Goal: Obtain resource: Obtain resource

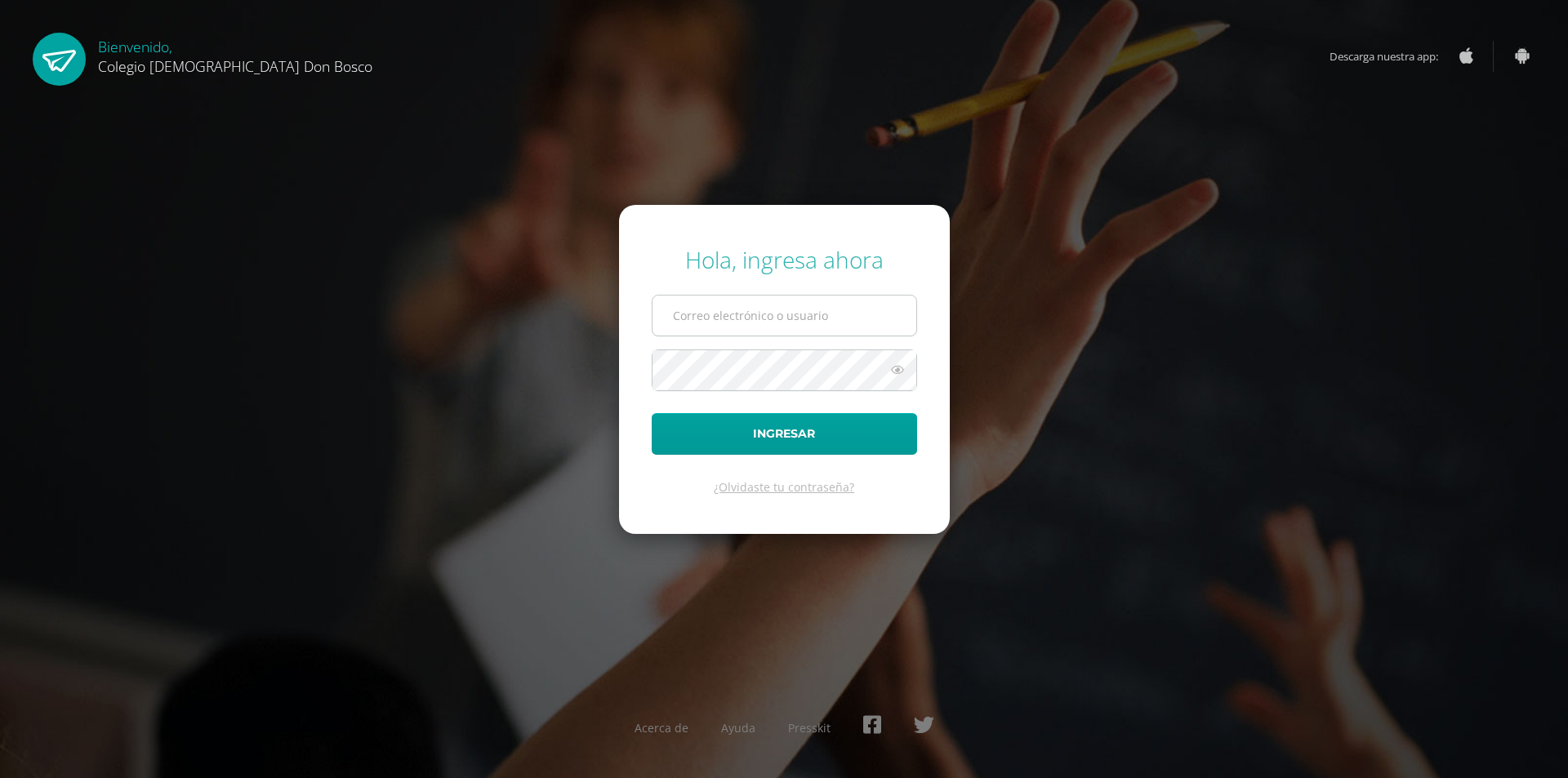
type input "[EMAIL_ADDRESS][DOMAIN_NAME]"
click at [720, 308] on input "lbautista@donbosco.edu.gt" at bounding box center [784, 315] width 264 height 40
click at [713, 433] on button "Ingresar" at bounding box center [784, 433] width 265 height 41
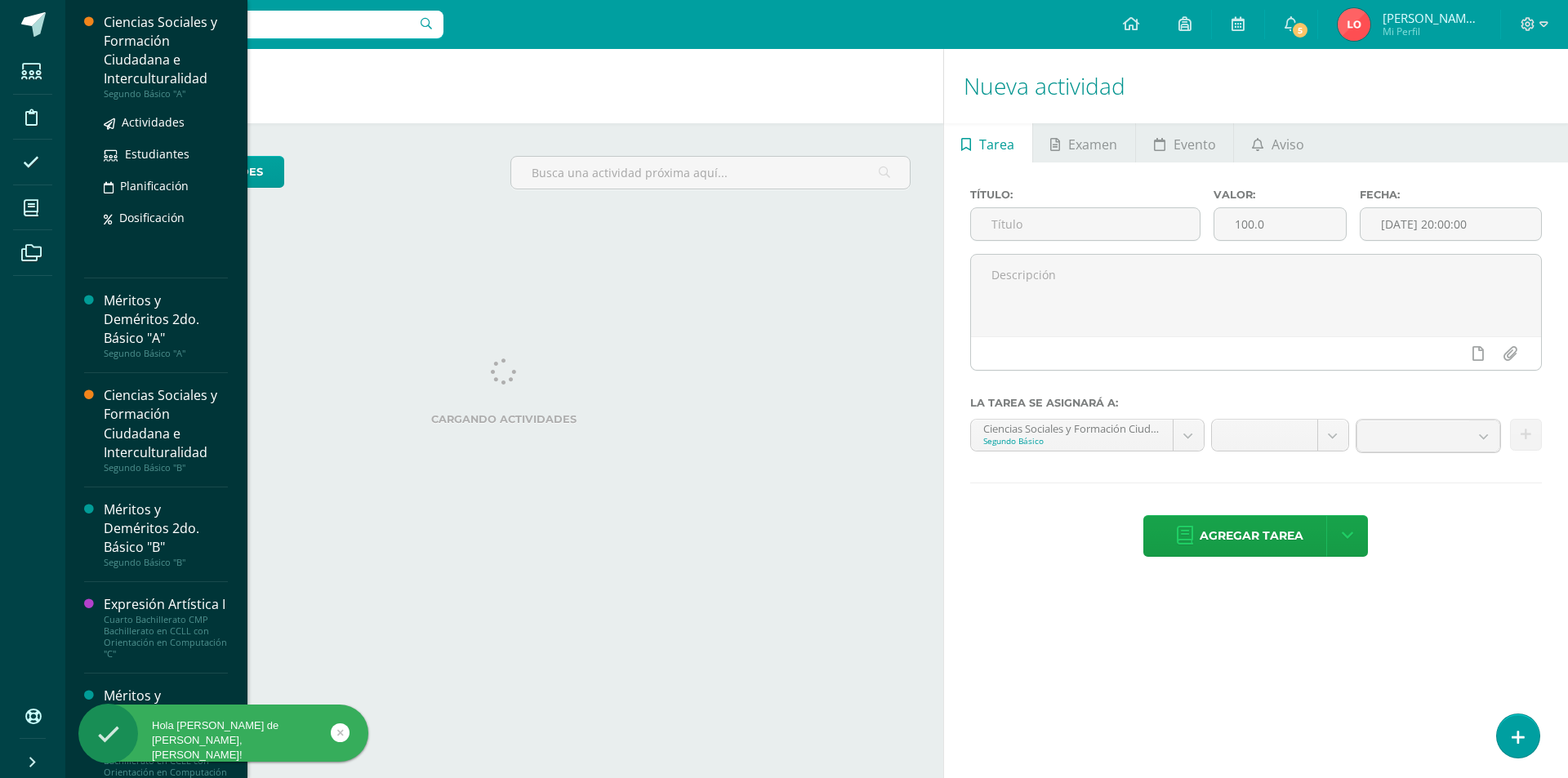
click at [160, 54] on div "Ciencias Sociales y Formación Ciudadana e Interculturalidad" at bounding box center [166, 51] width 124 height 75
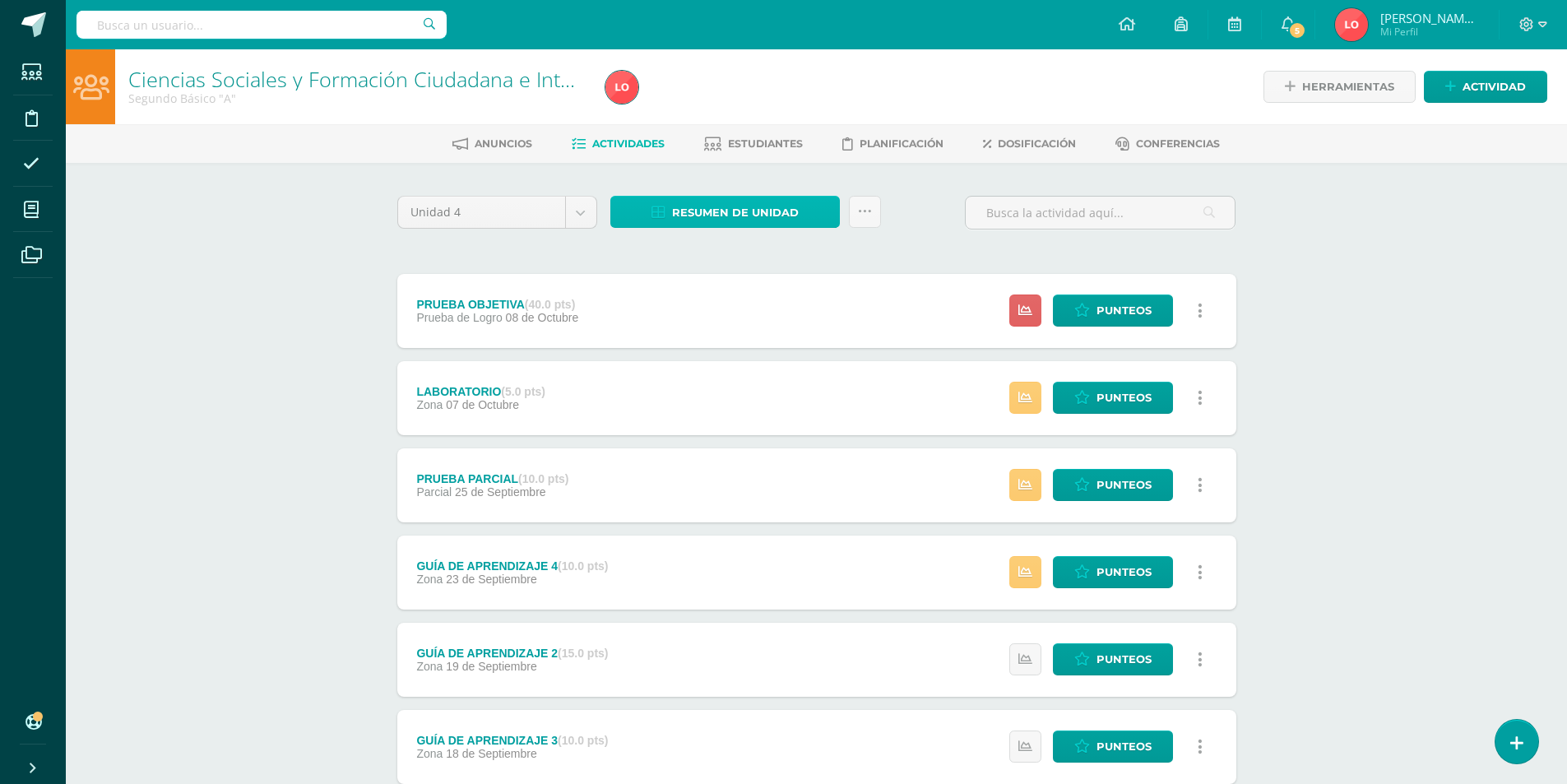
click at [702, 205] on span "Resumen de unidad" at bounding box center [735, 212] width 127 height 31
click at [737, 96] on link "Descargar como HTML" at bounding box center [725, 106] width 175 height 26
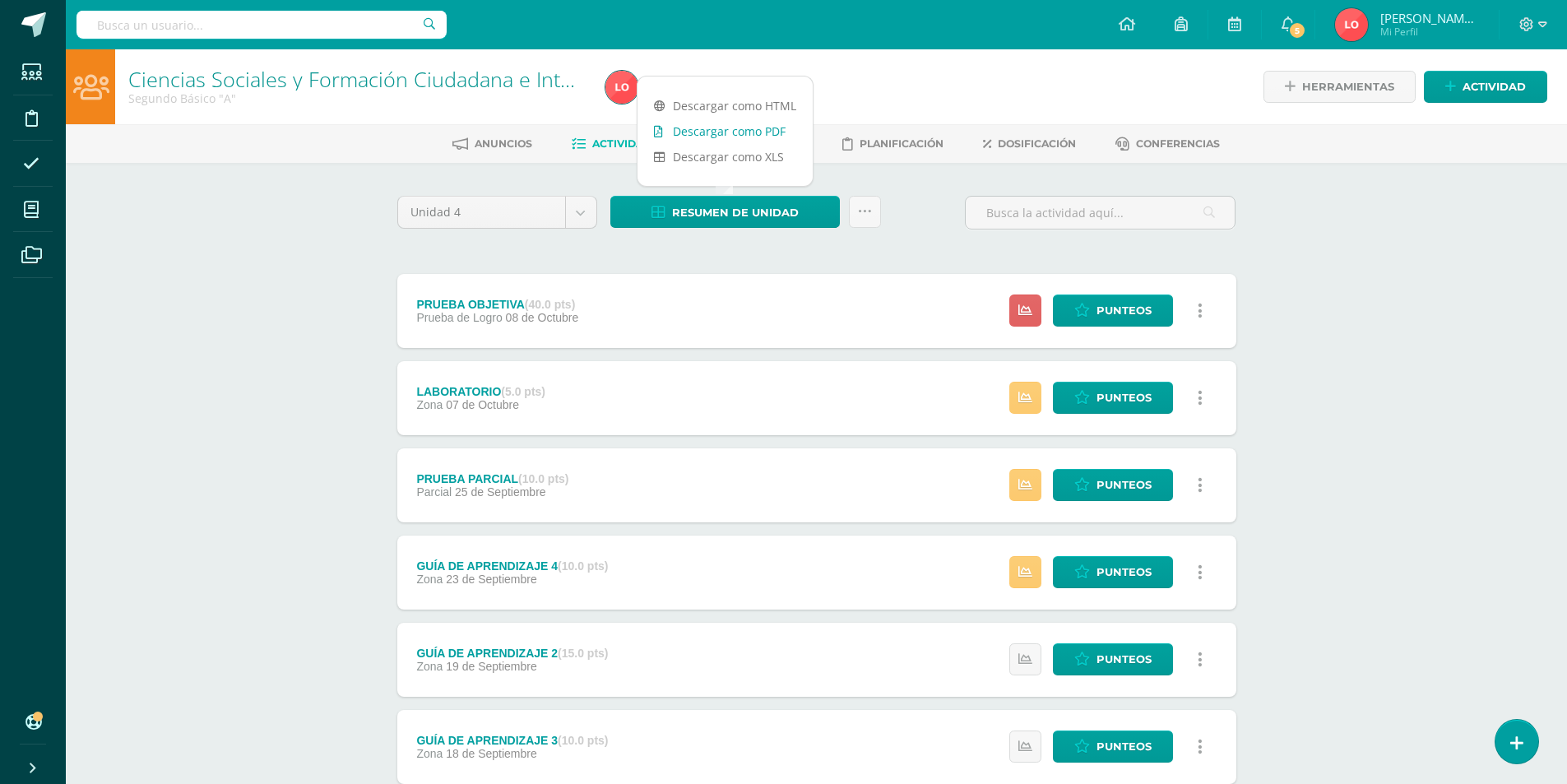
click at [723, 128] on link "Descargar como PDF" at bounding box center [725, 132] width 175 height 26
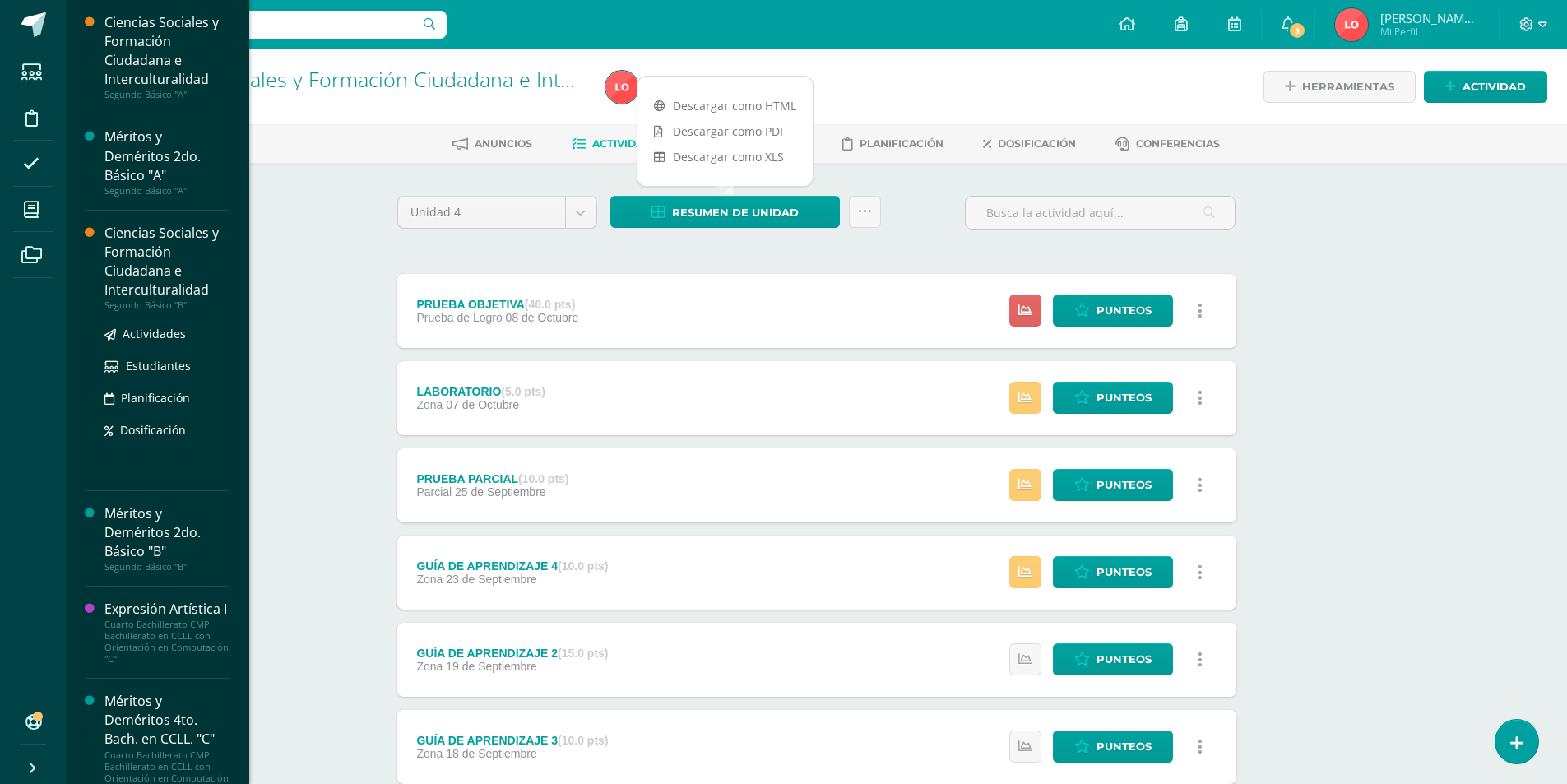
click at [150, 285] on div "Ciencias Sociales y Formación Ciudadana e Interculturalidad" at bounding box center [167, 261] width 125 height 76
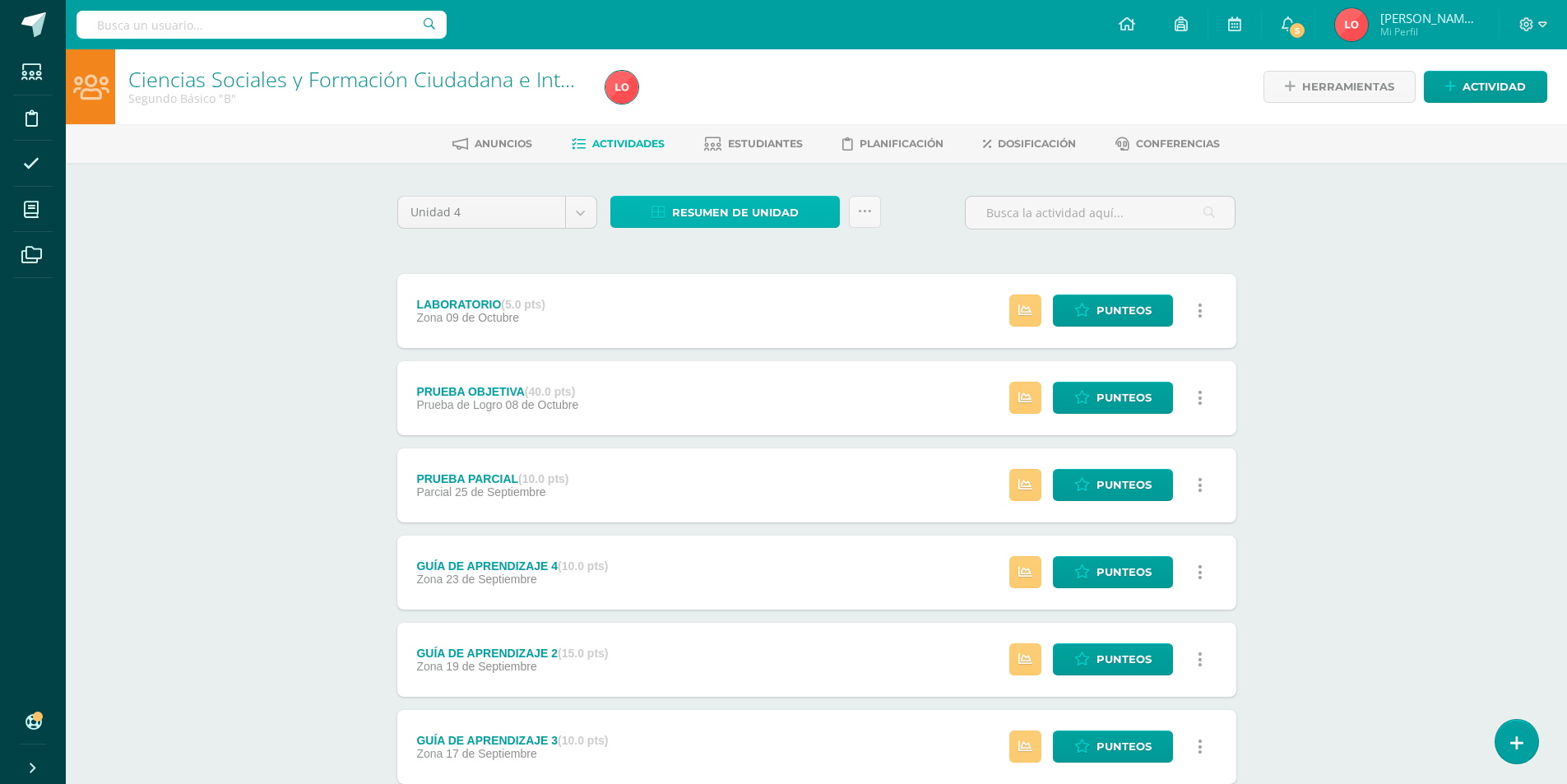
click at [763, 203] on span "Resumen de unidad" at bounding box center [735, 212] width 127 height 31
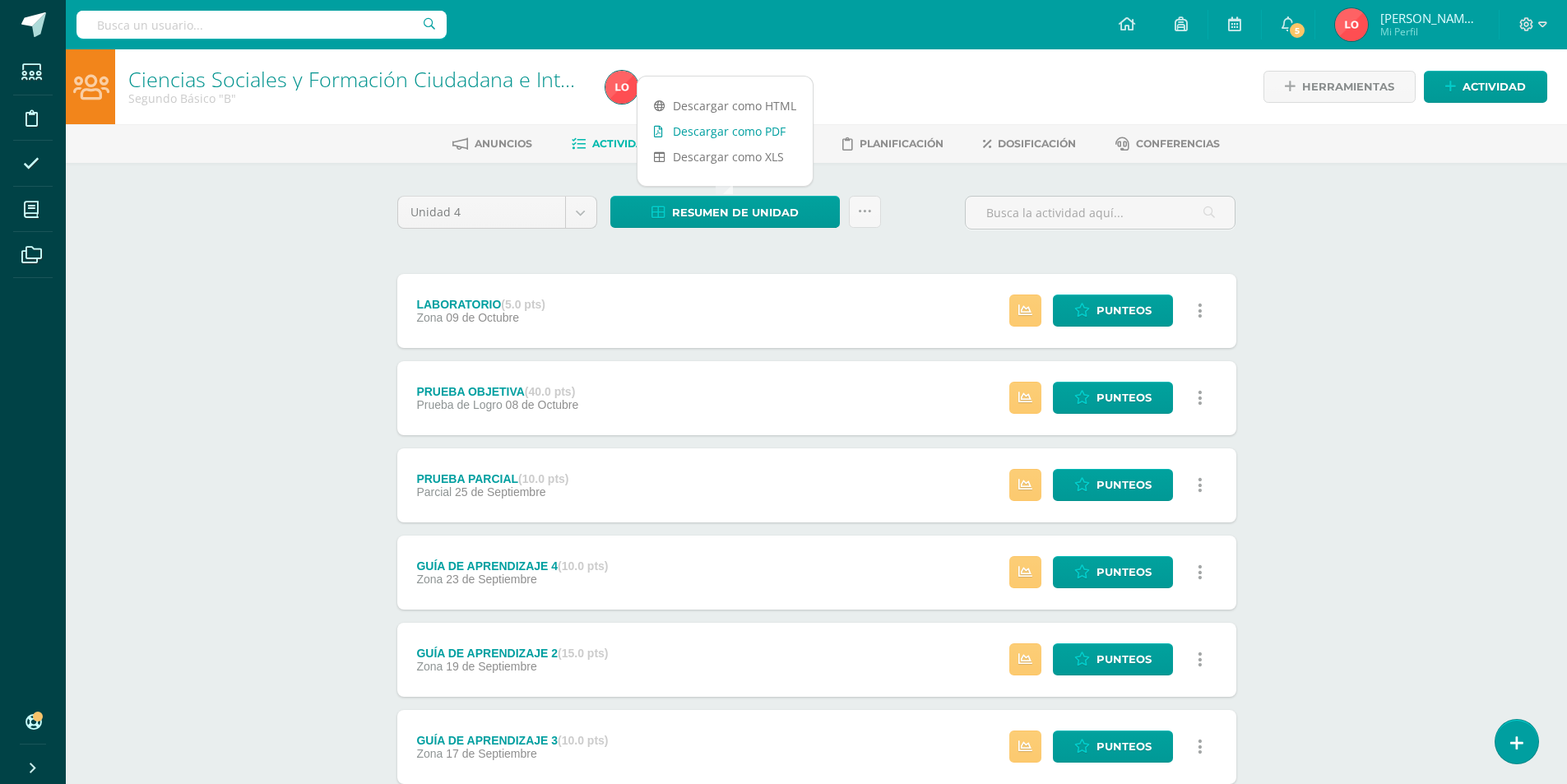
click at [776, 133] on link "Descargar como PDF" at bounding box center [725, 132] width 175 height 26
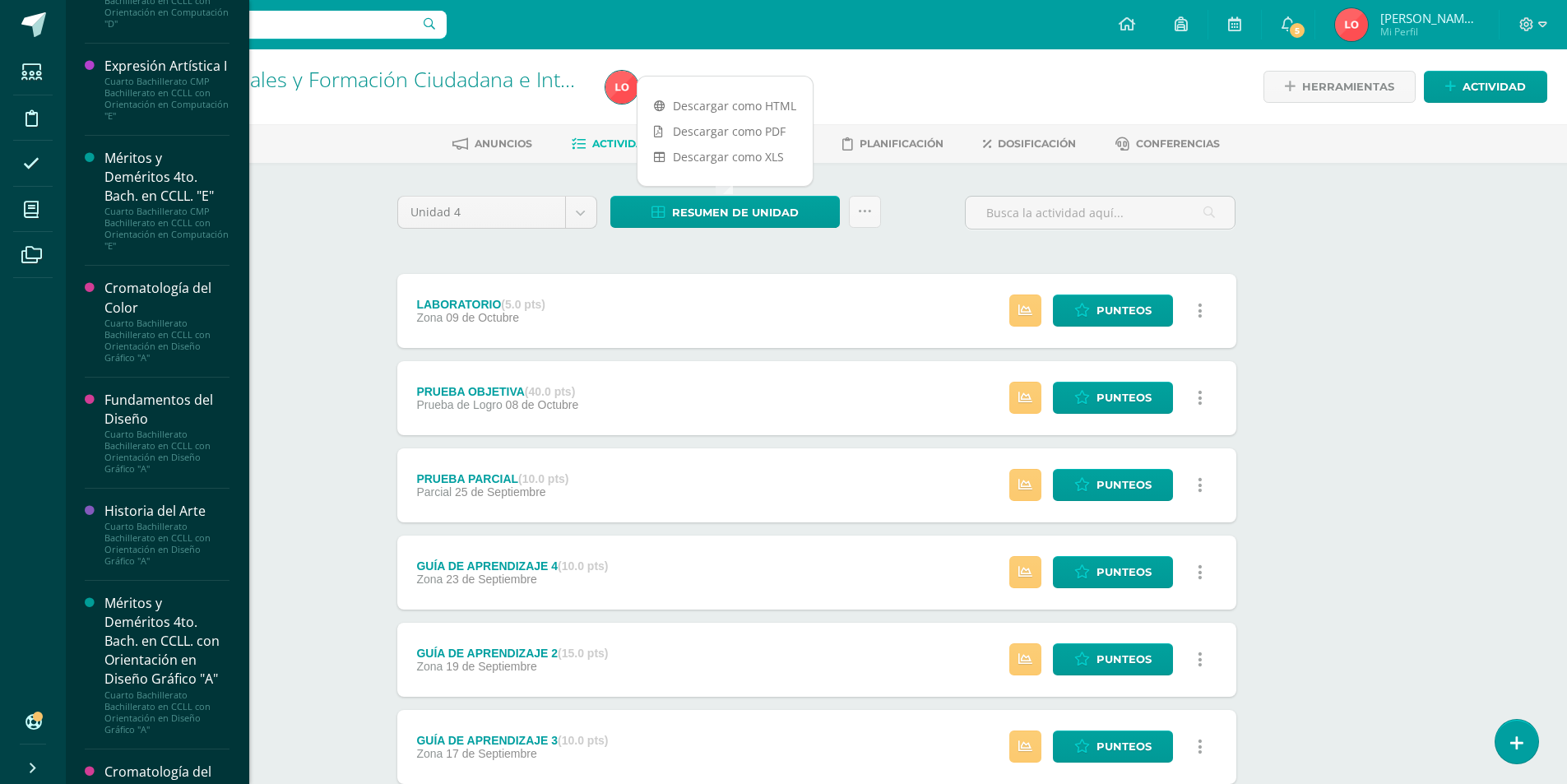
scroll to position [986, 0]
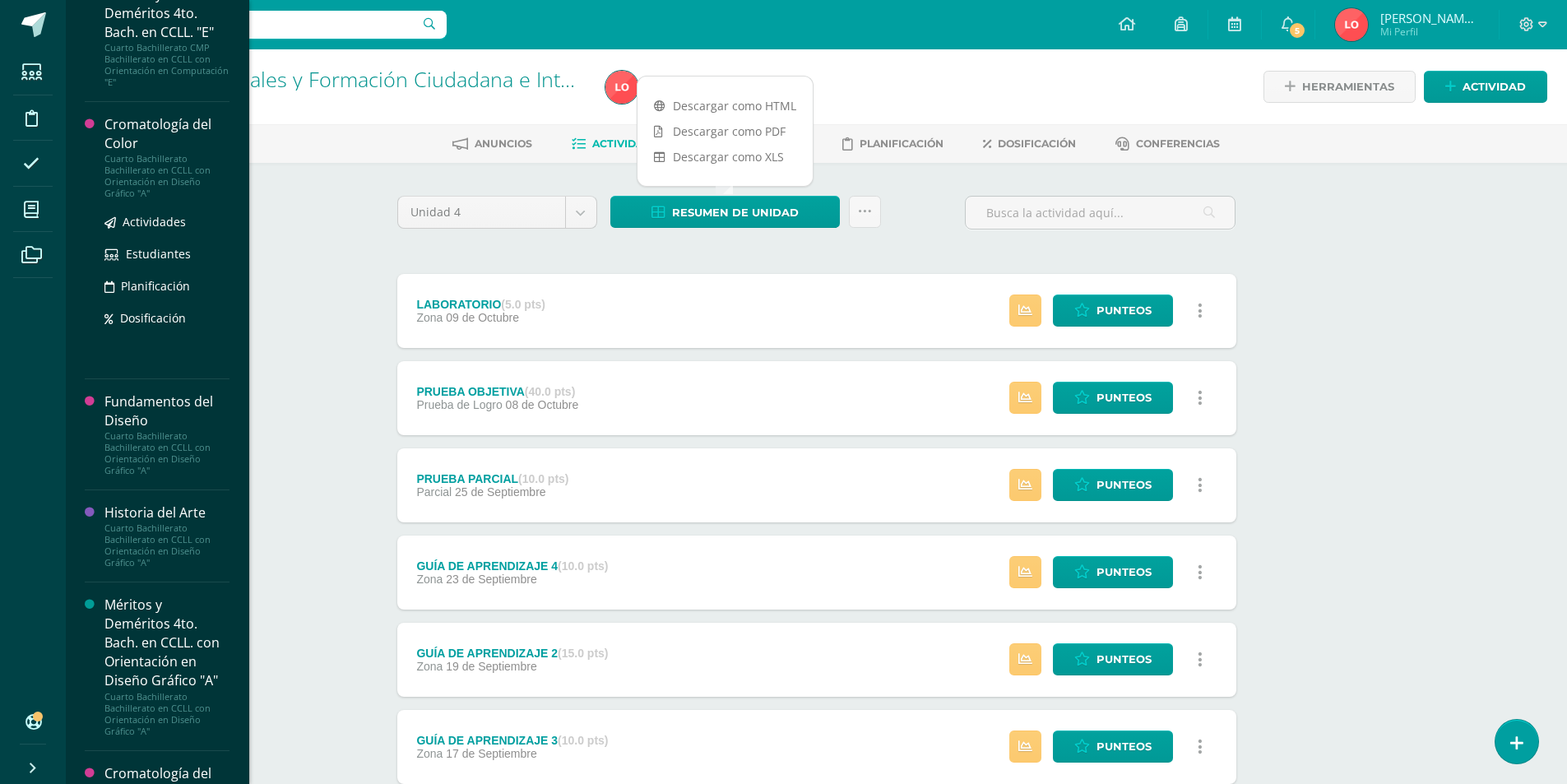
click at [131, 199] on div "Cuarto Bachillerato Bachillerato en CCLL con Orientación en Diseño Gráfico "A"" at bounding box center [167, 176] width 125 height 46
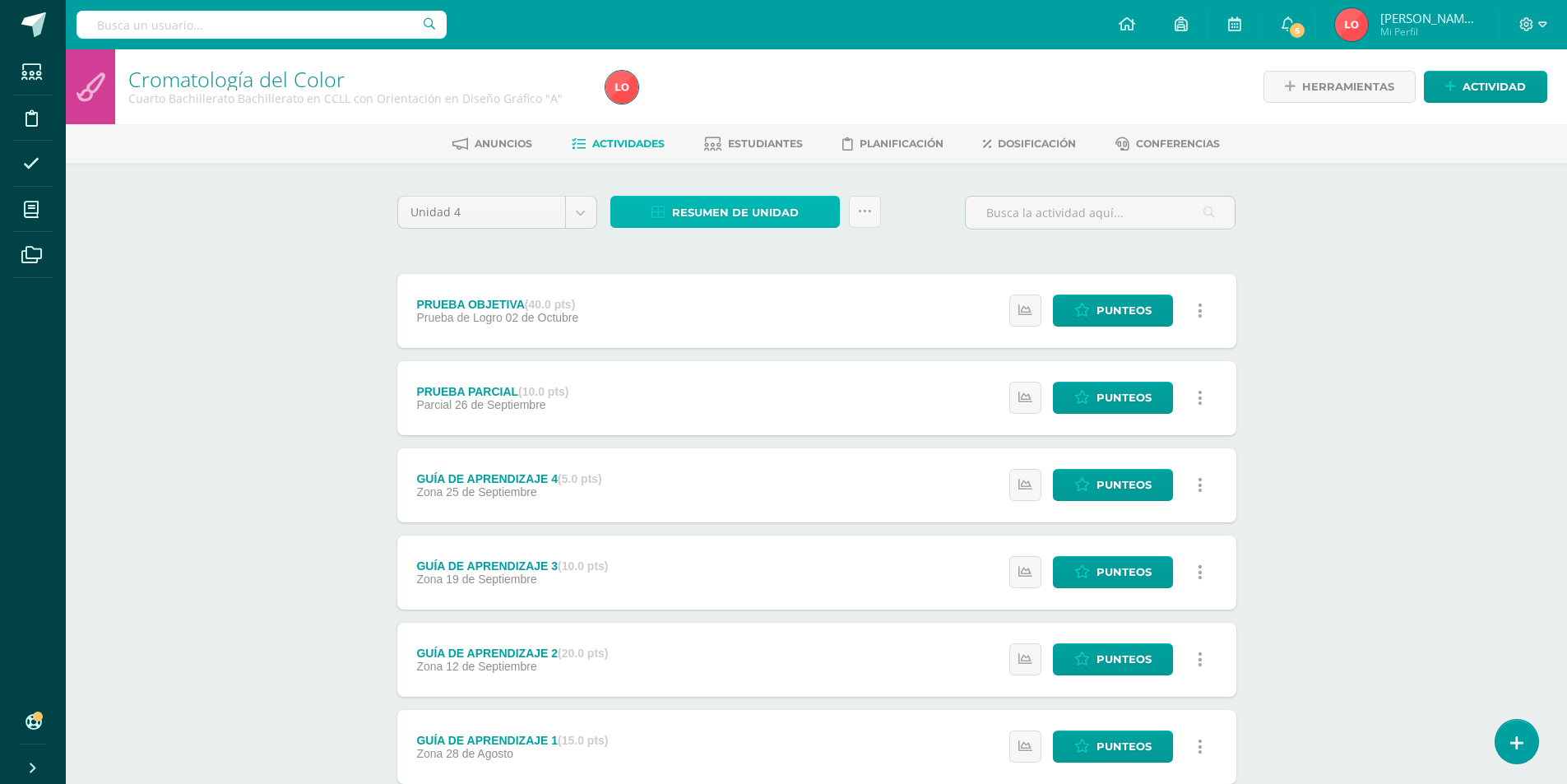
click at [728, 210] on span "Resumen de unidad" at bounding box center [735, 212] width 127 height 31
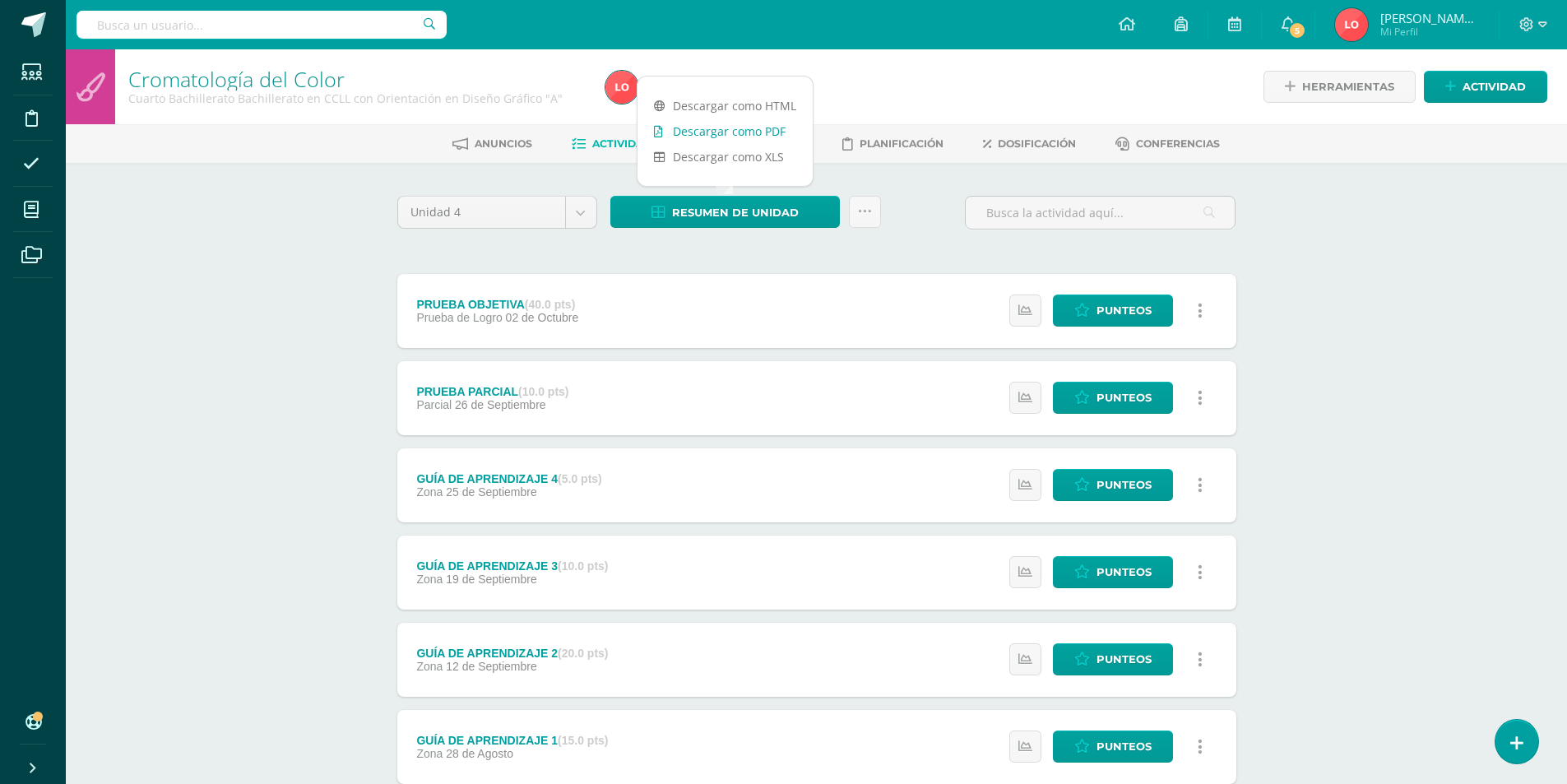
click at [734, 135] on link "Descargar como PDF" at bounding box center [725, 132] width 175 height 26
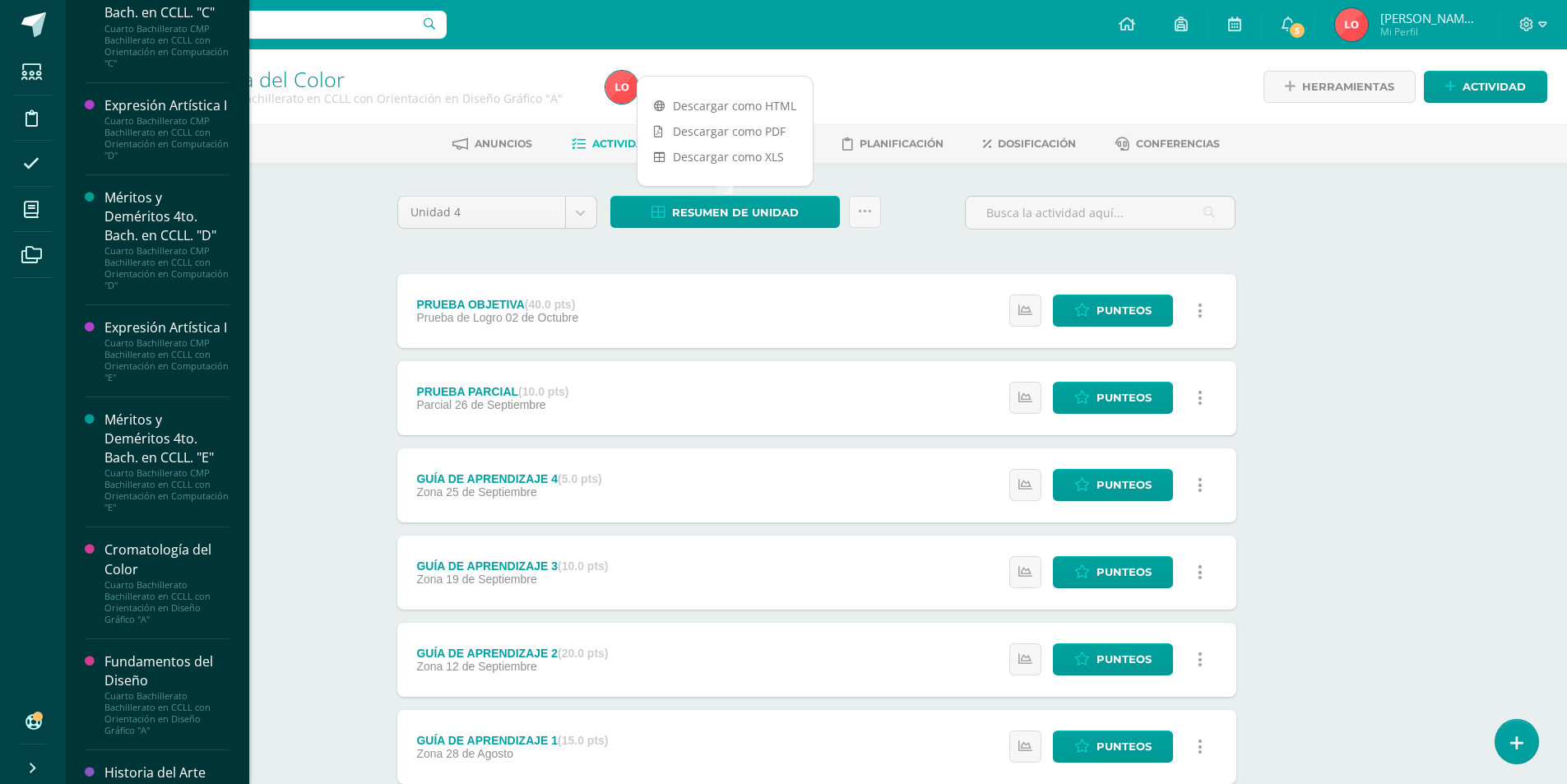
scroll to position [1137, 0]
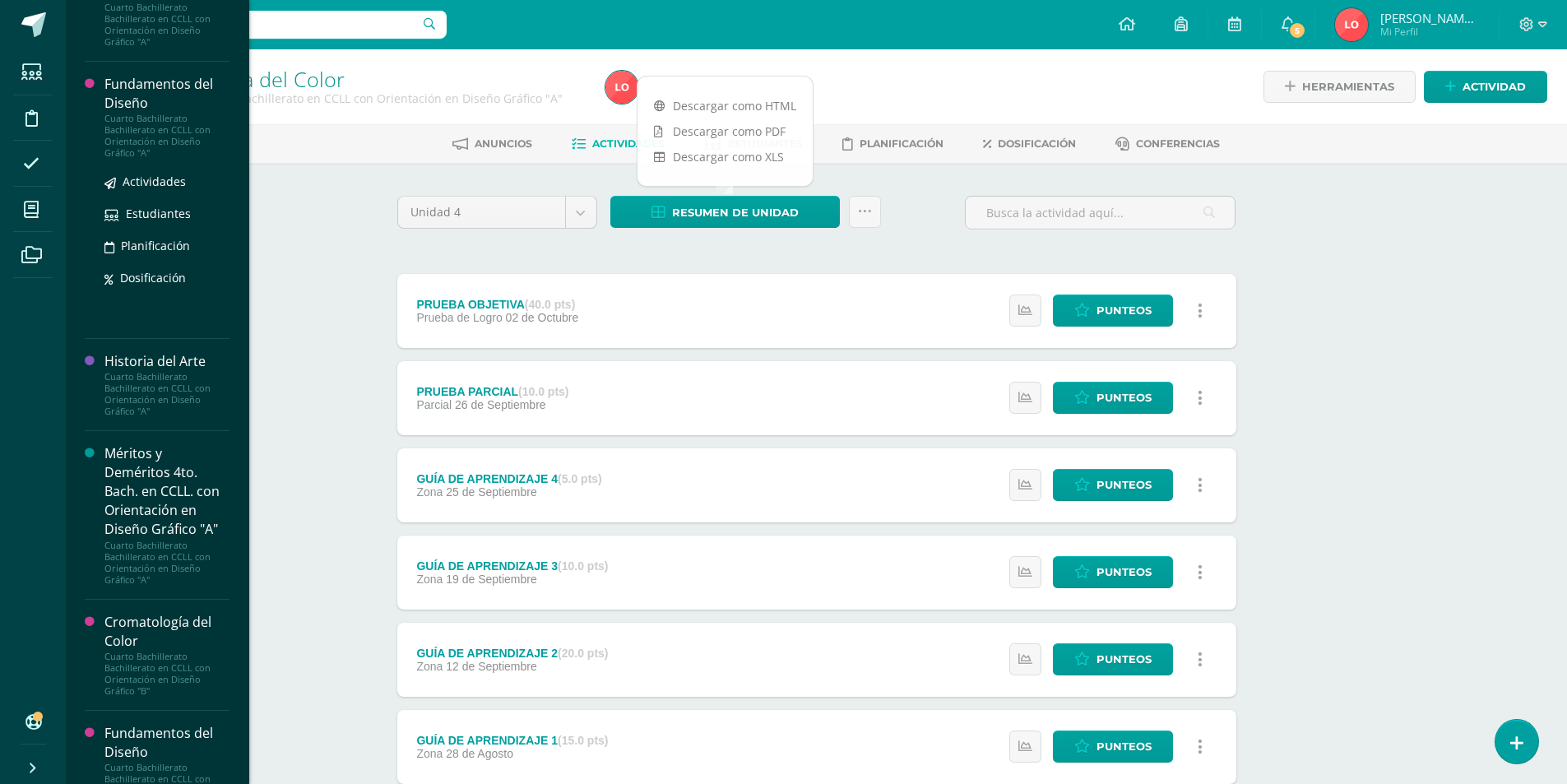
click at [135, 158] on div "Cuarto Bachillerato Bachillerato en CCLL con Orientación en Diseño Gráfico "A"" at bounding box center [167, 136] width 125 height 46
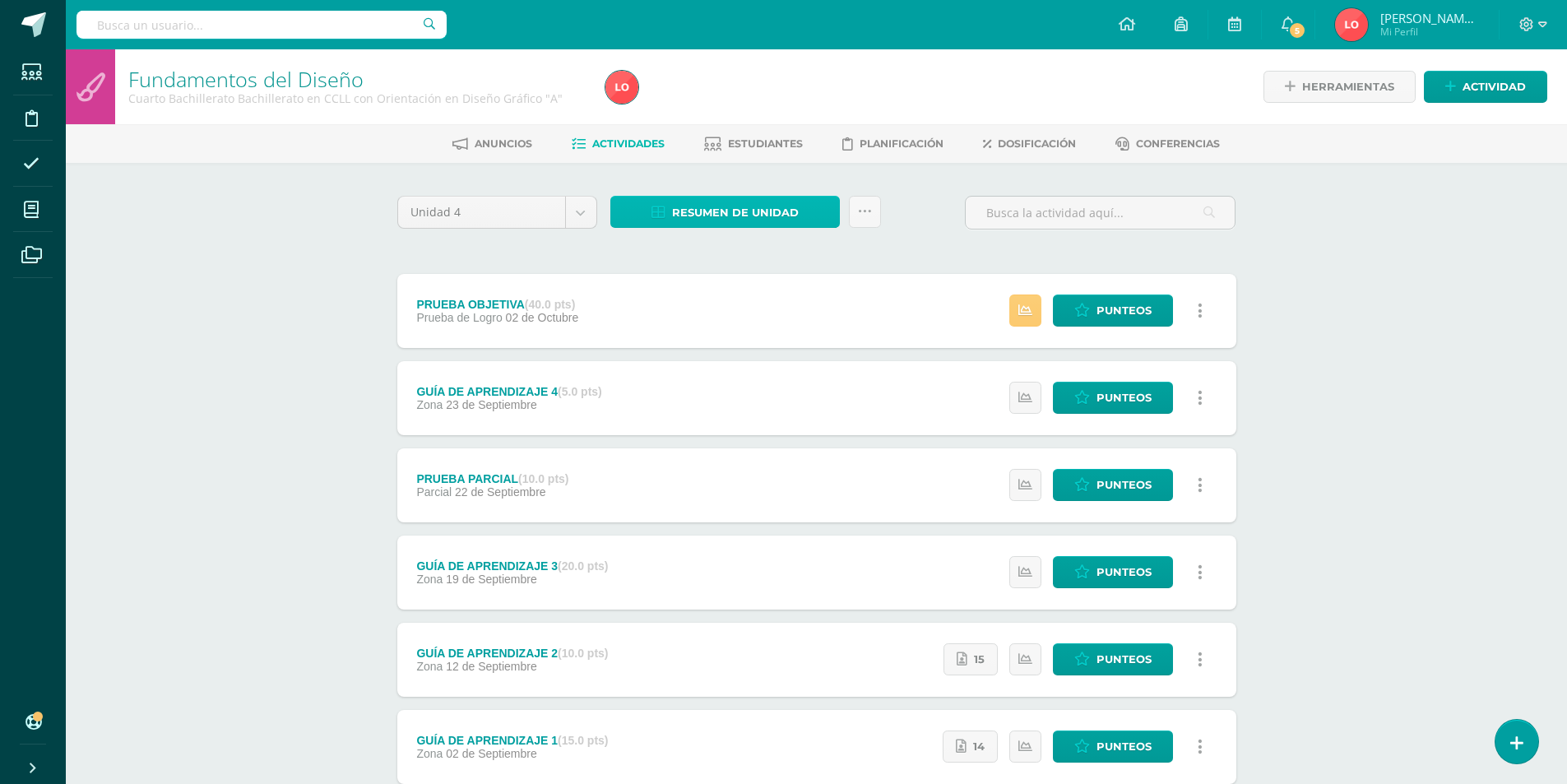
click at [791, 209] on span "Resumen de unidad" at bounding box center [735, 212] width 127 height 31
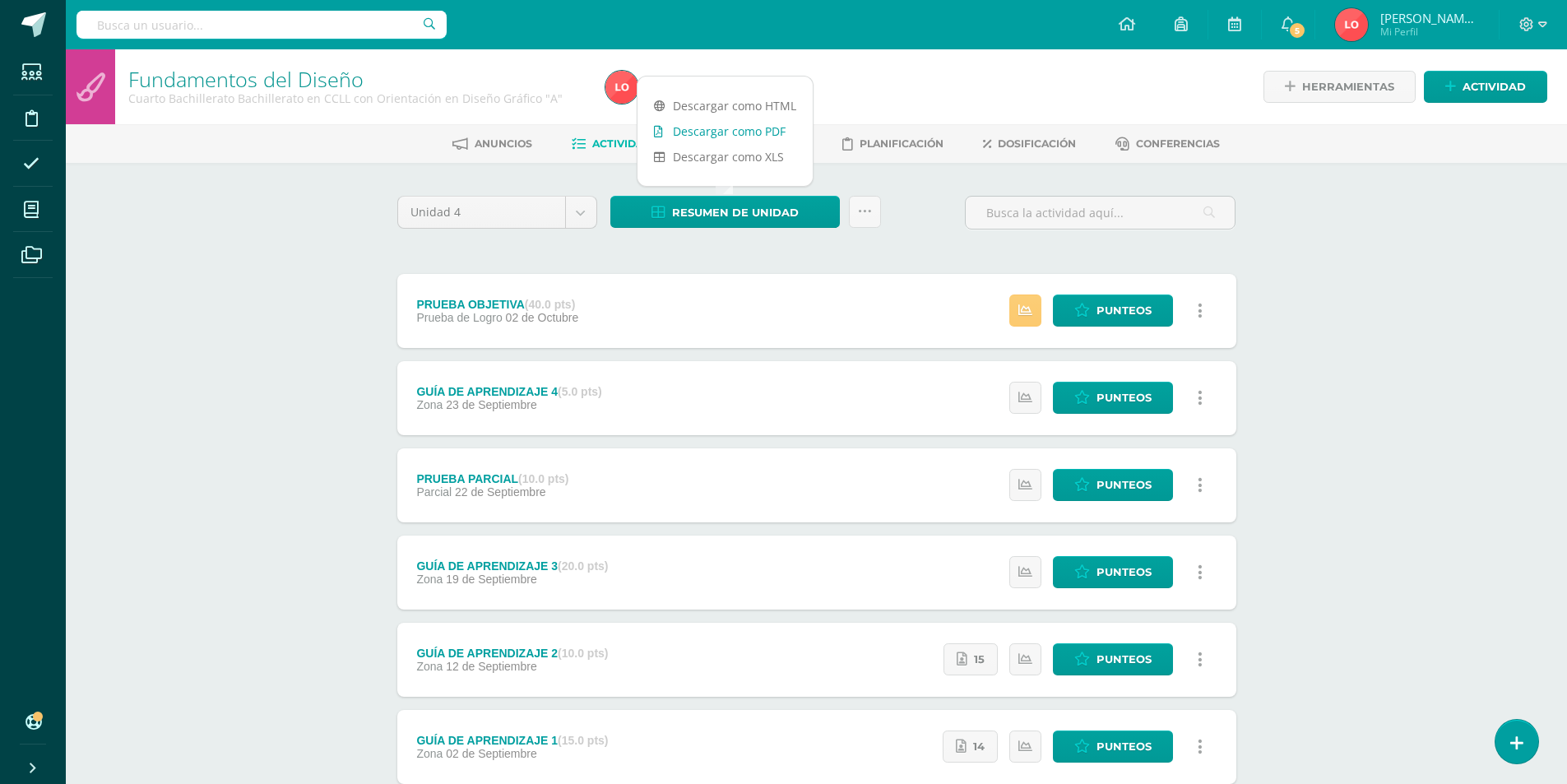
click at [771, 134] on link "Descargar como PDF" at bounding box center [725, 132] width 175 height 26
click at [1084, 395] on icon at bounding box center [1082, 398] width 16 height 14
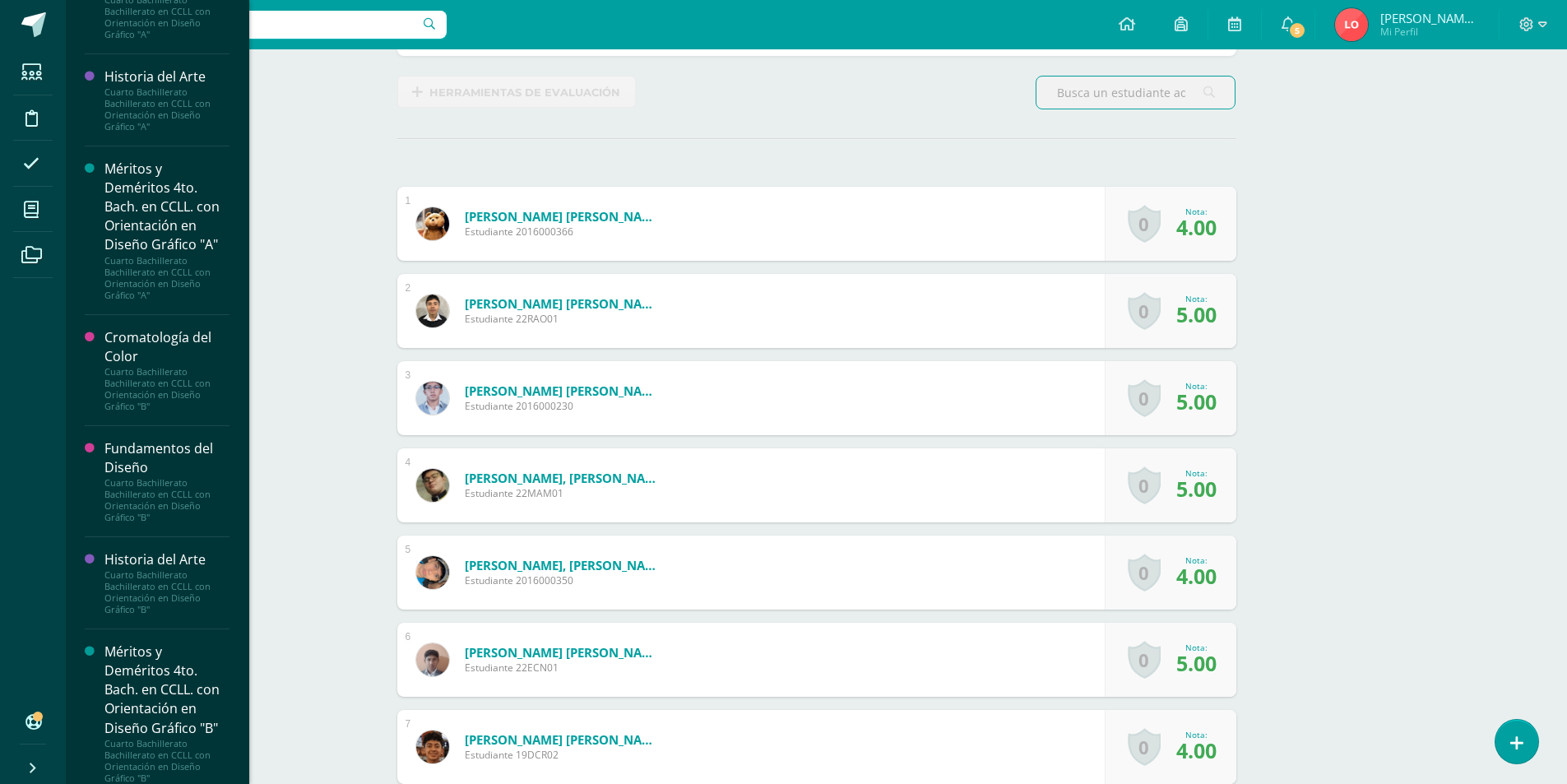
scroll to position [1473, 0]
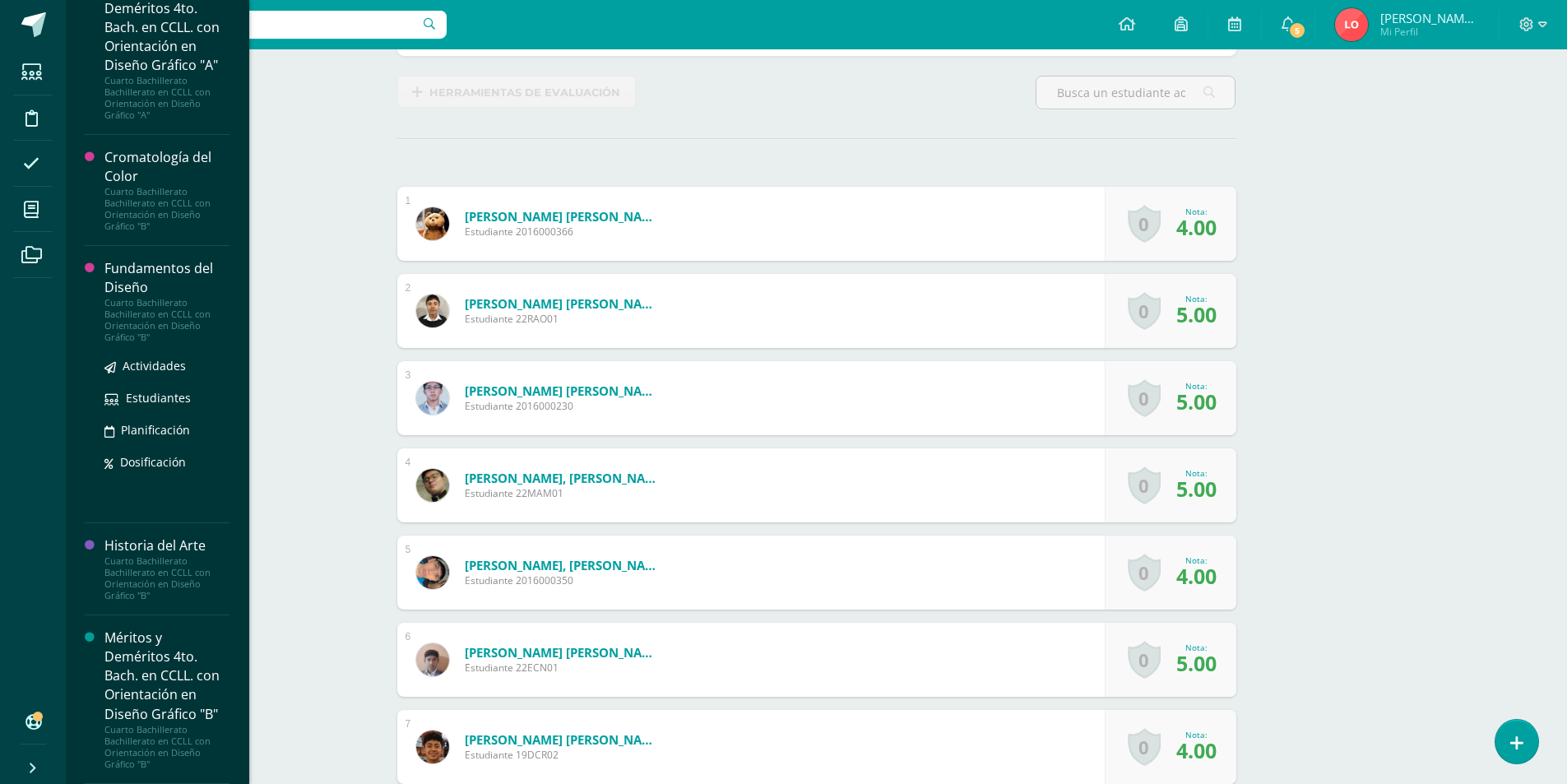
click at [168, 292] on div "Fundamentos del Diseño" at bounding box center [167, 278] width 125 height 38
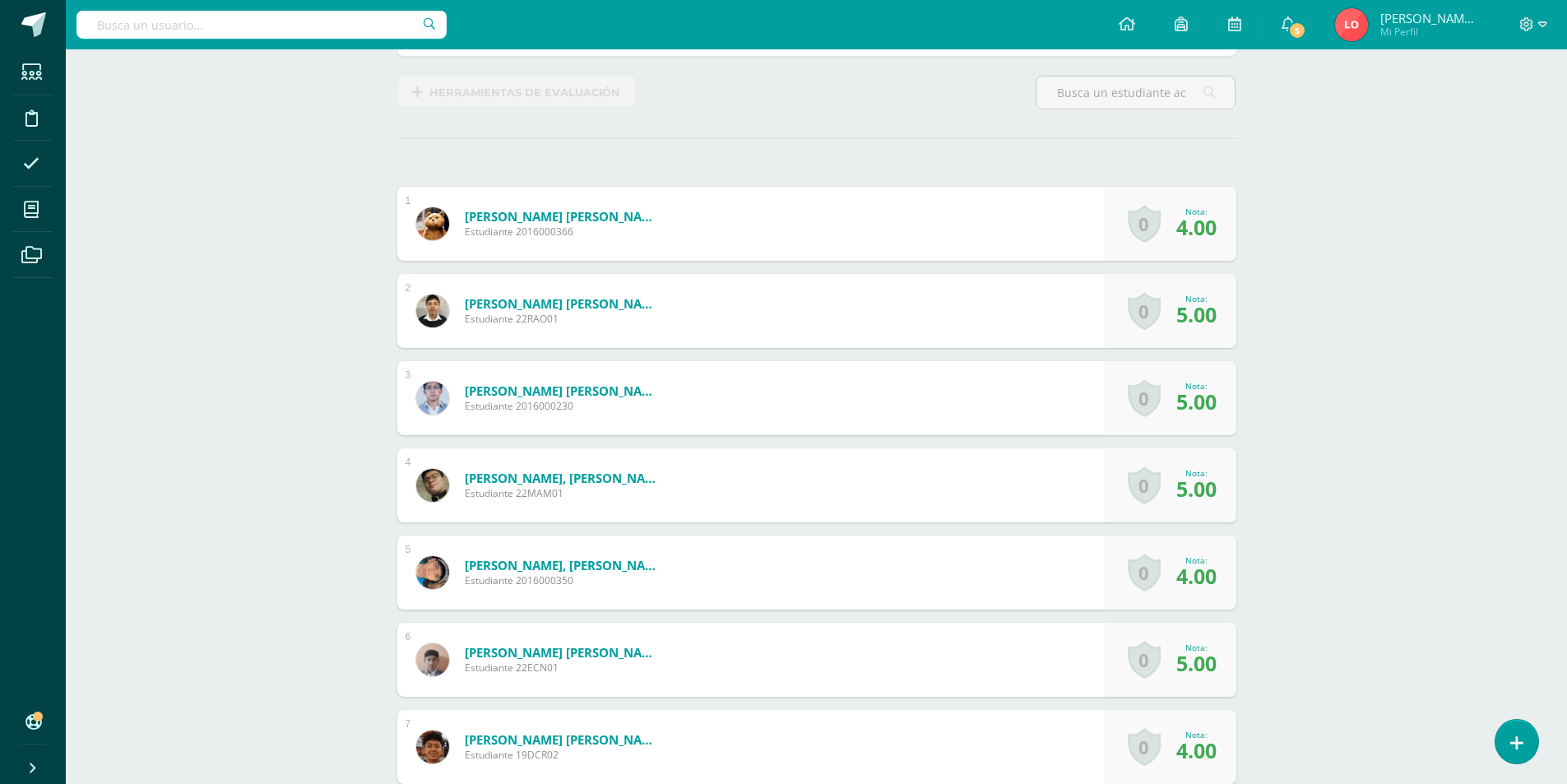
scroll to position [1326, 0]
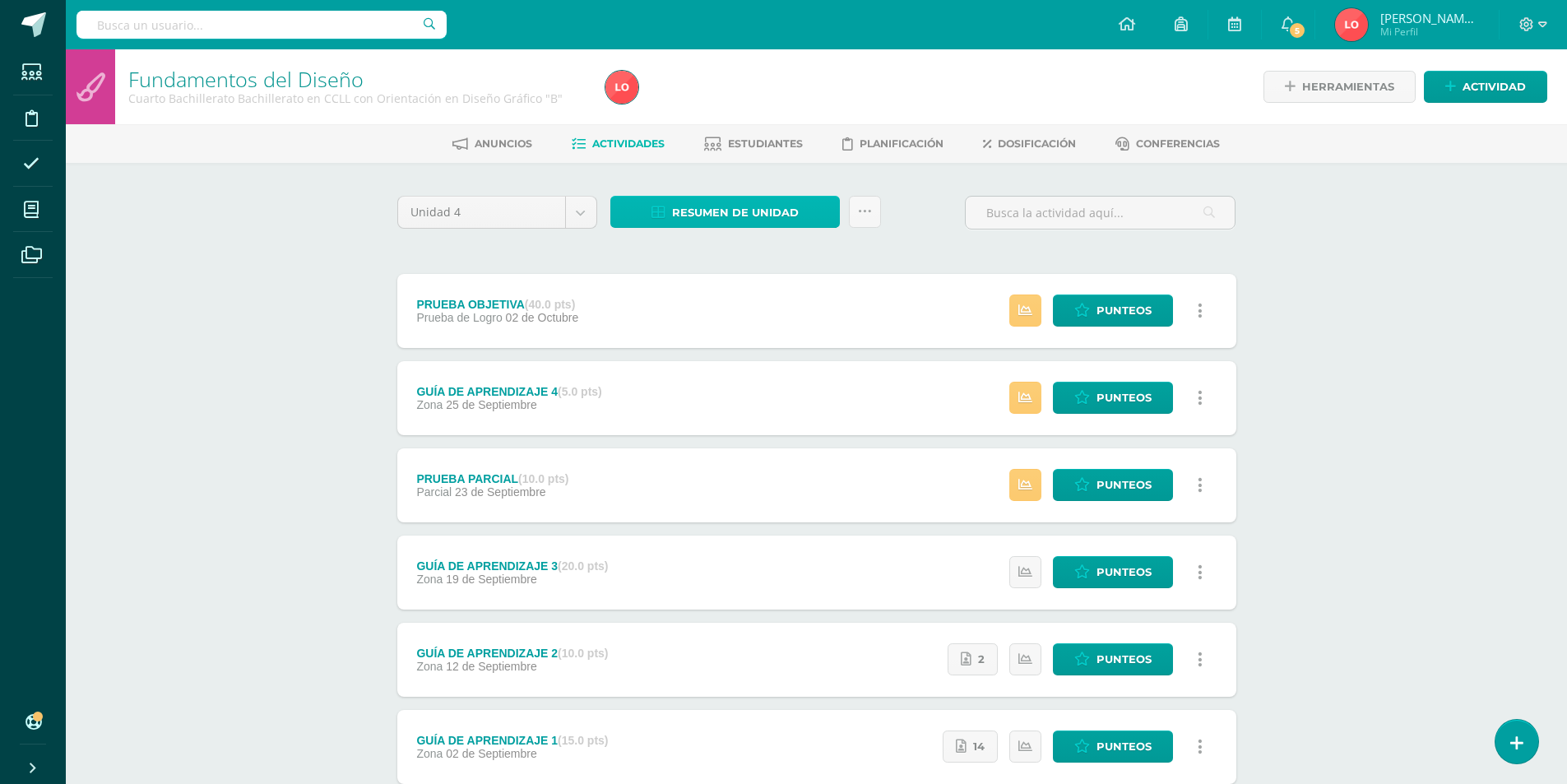
click at [721, 219] on span "Resumen de unidad" at bounding box center [735, 212] width 127 height 31
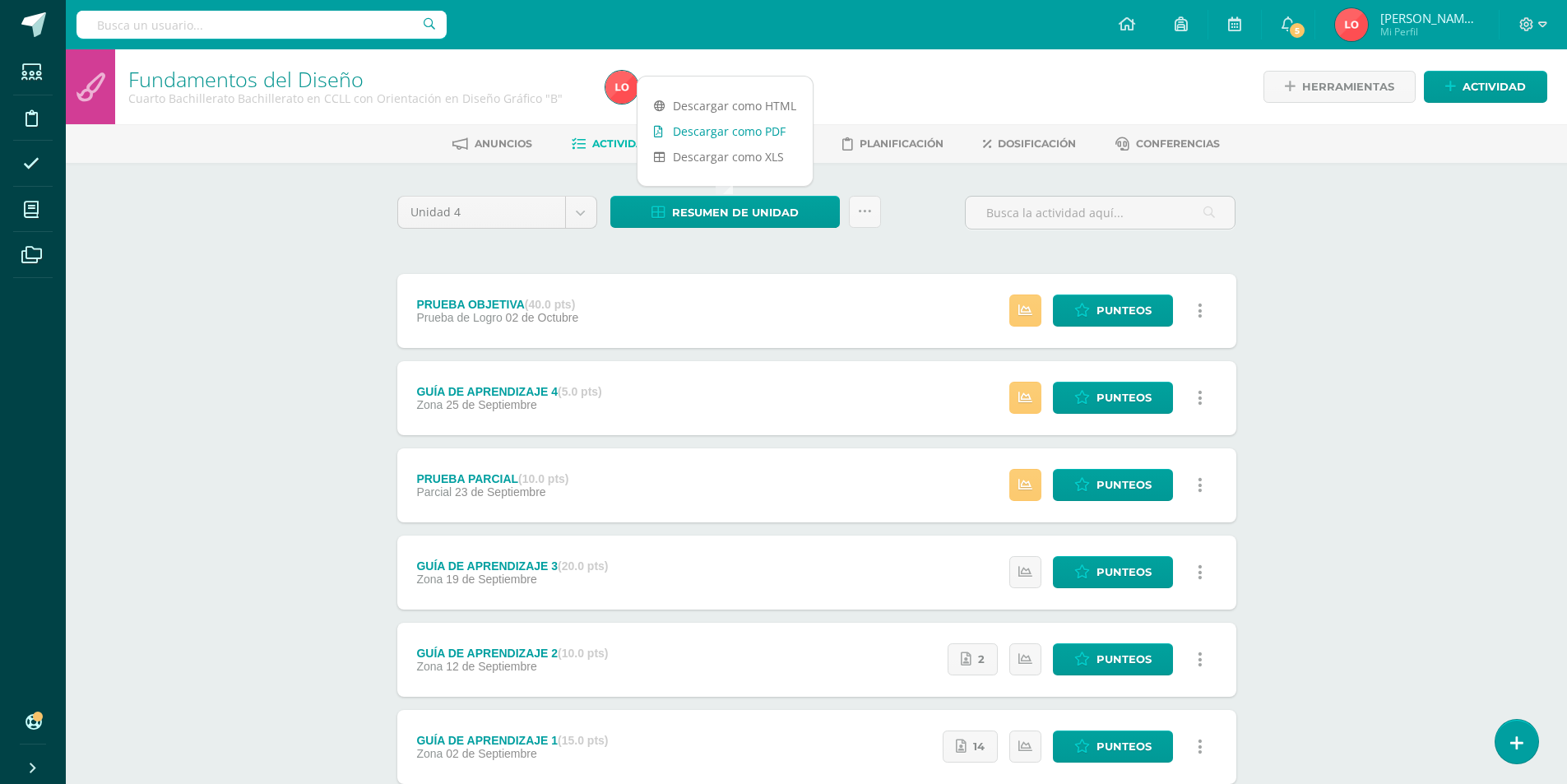
click at [727, 132] on link "Descargar como PDF" at bounding box center [725, 132] width 175 height 26
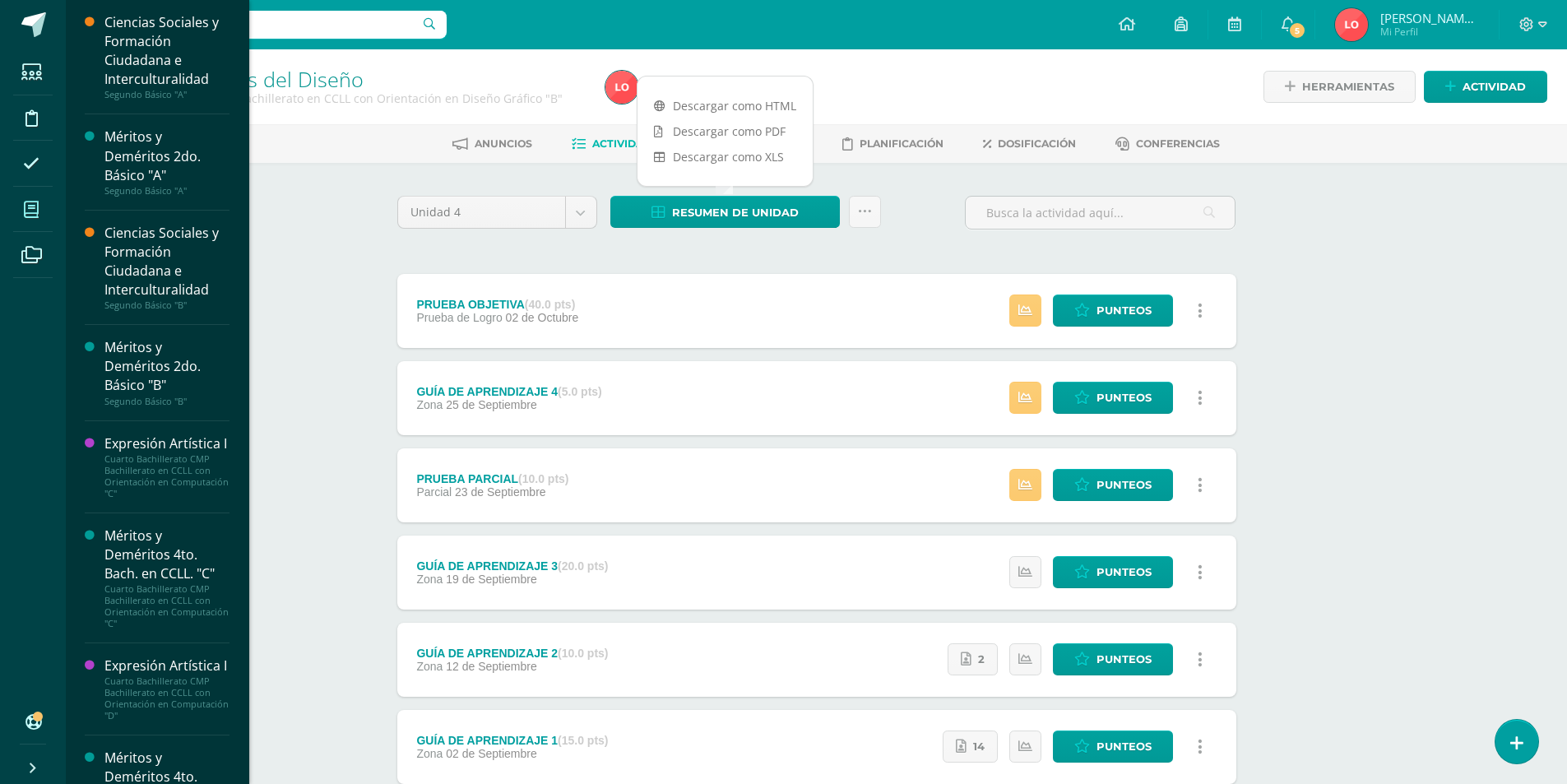
click at [23, 220] on span at bounding box center [32, 209] width 37 height 37
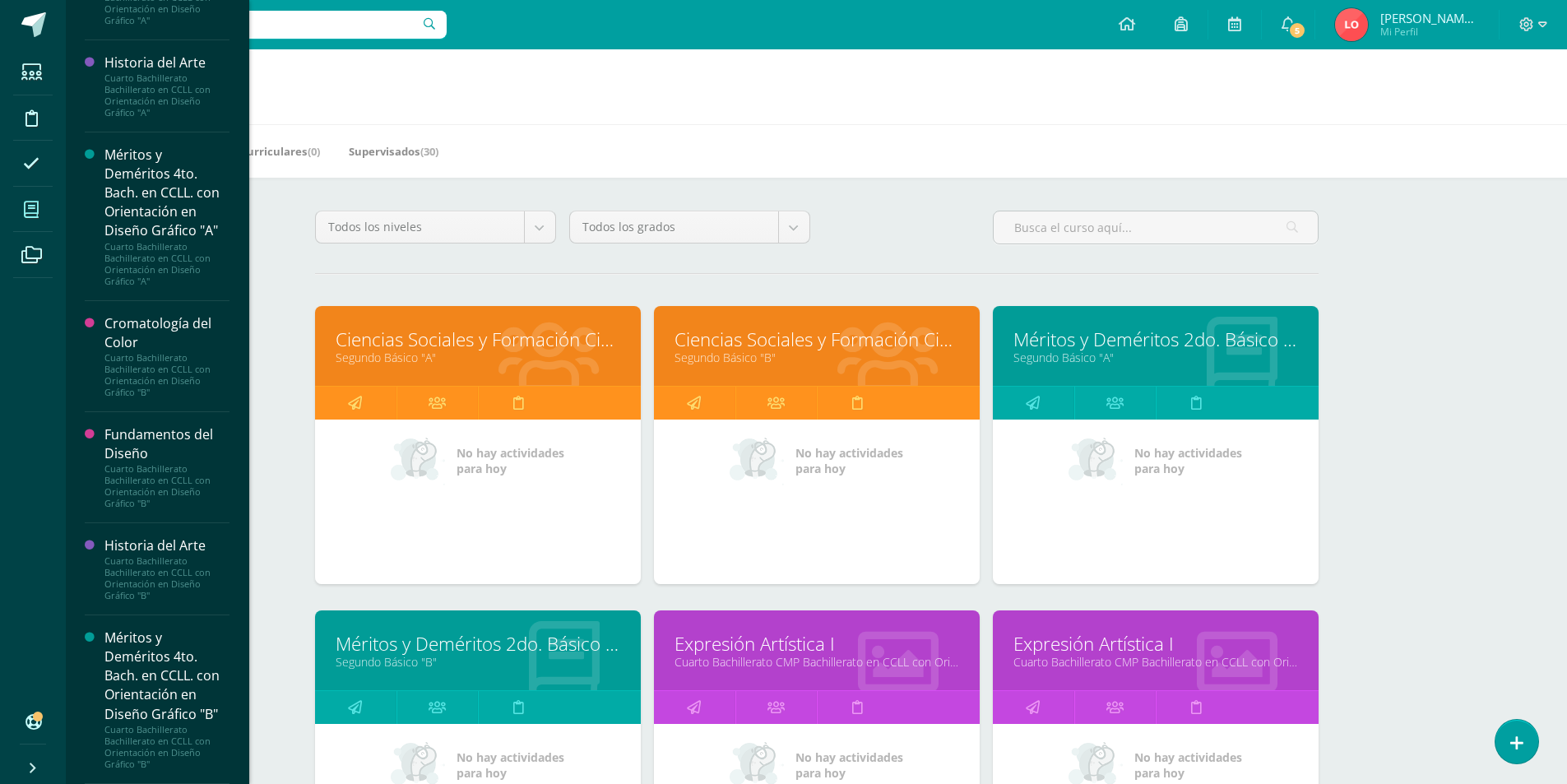
scroll to position [1486, 0]
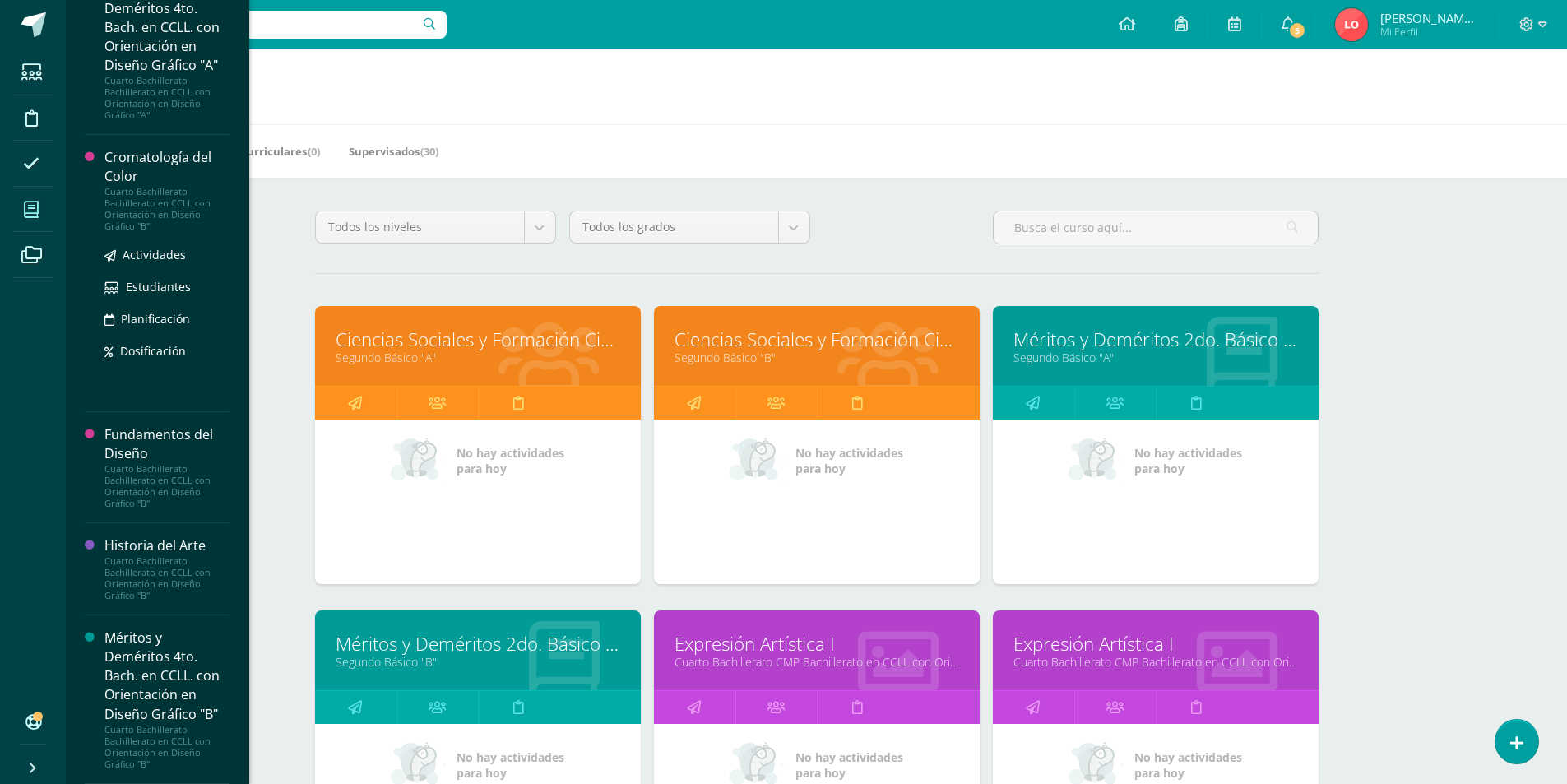
click at [159, 186] on div "Cromatología del Color" at bounding box center [167, 167] width 125 height 38
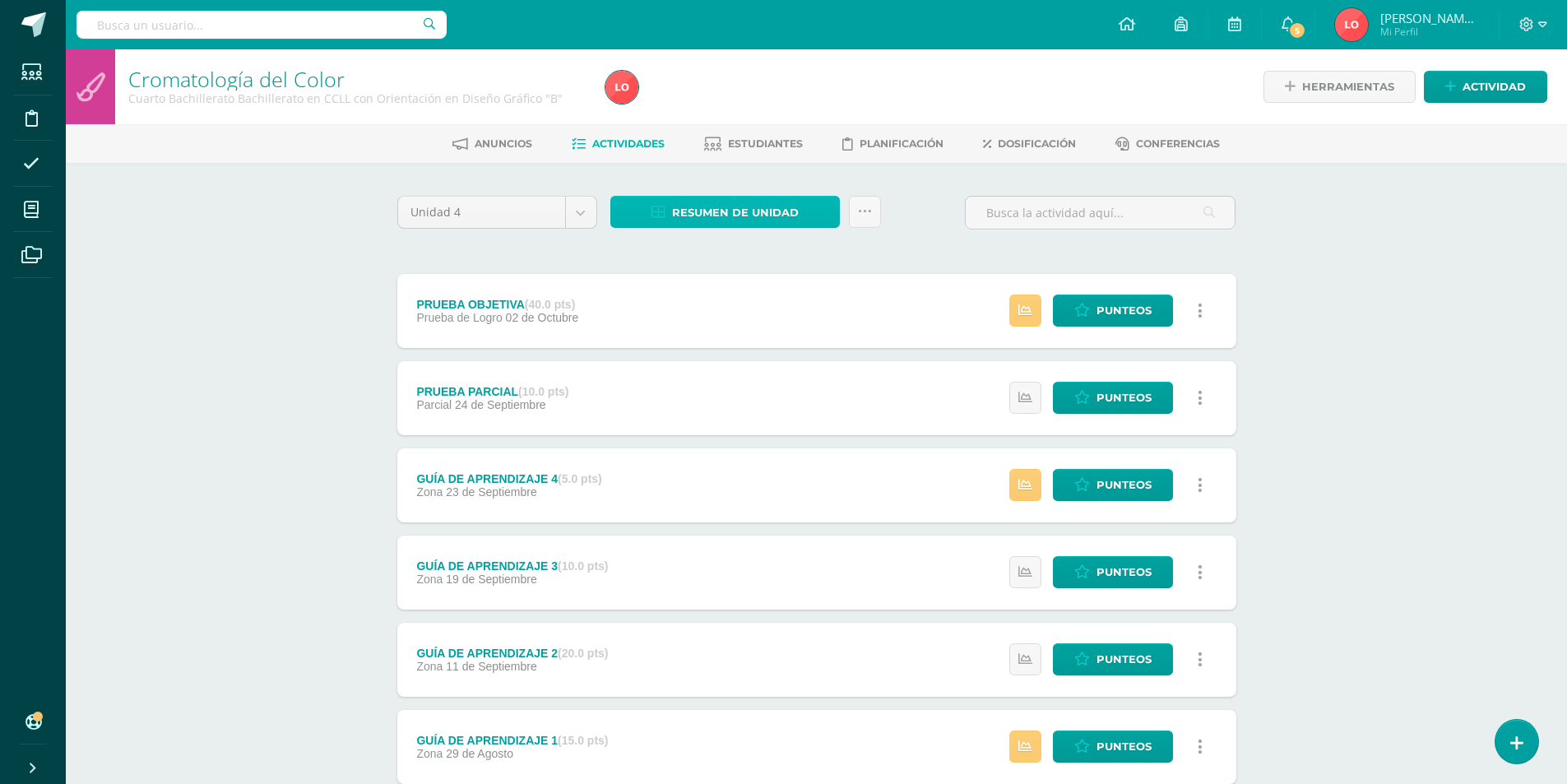
click at [735, 220] on span "Resumen de unidad" at bounding box center [735, 212] width 127 height 31
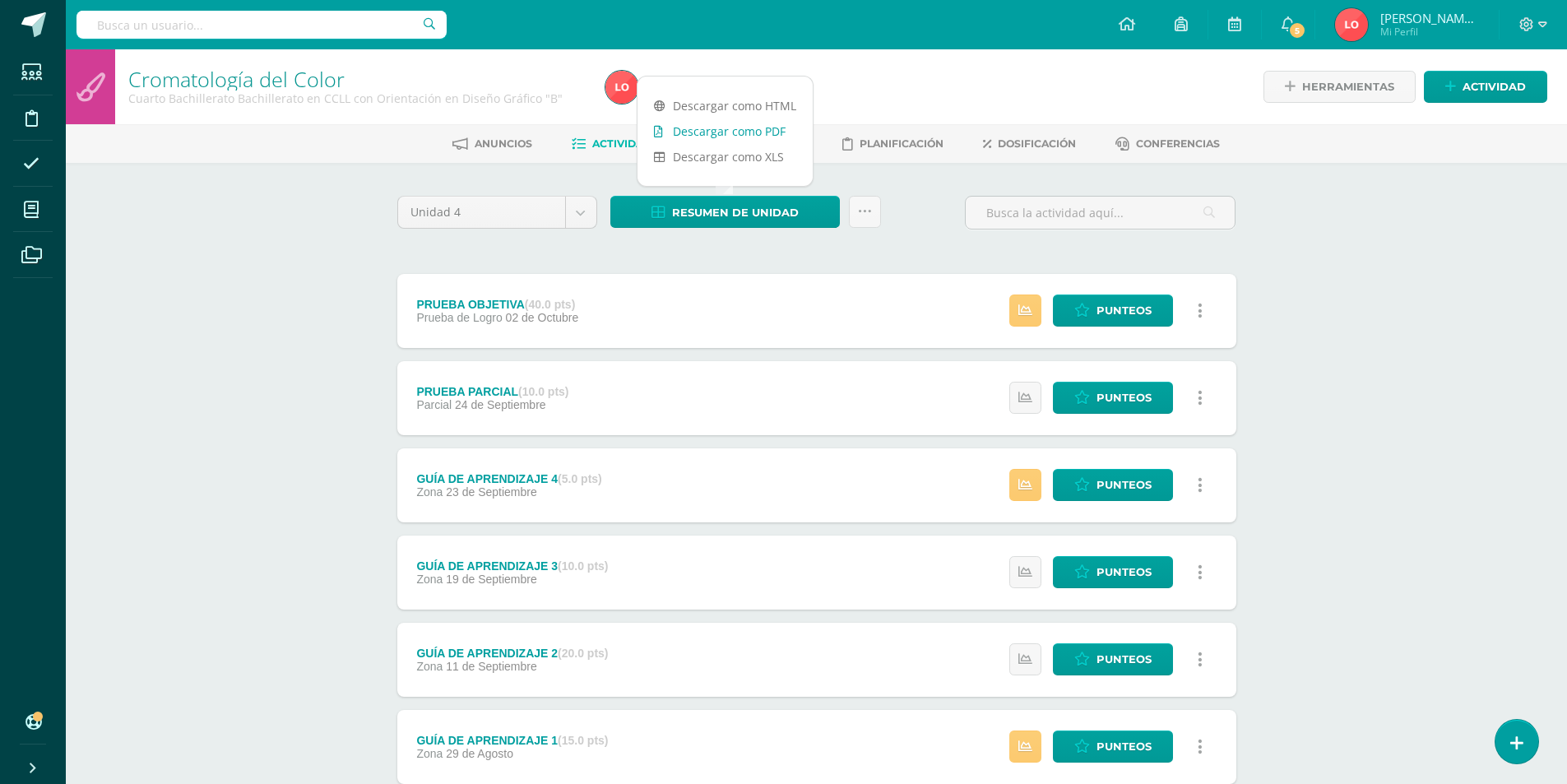
click at [746, 133] on link "Descargar como PDF" at bounding box center [725, 132] width 175 height 26
